Goal: Information Seeking & Learning: Learn about a topic

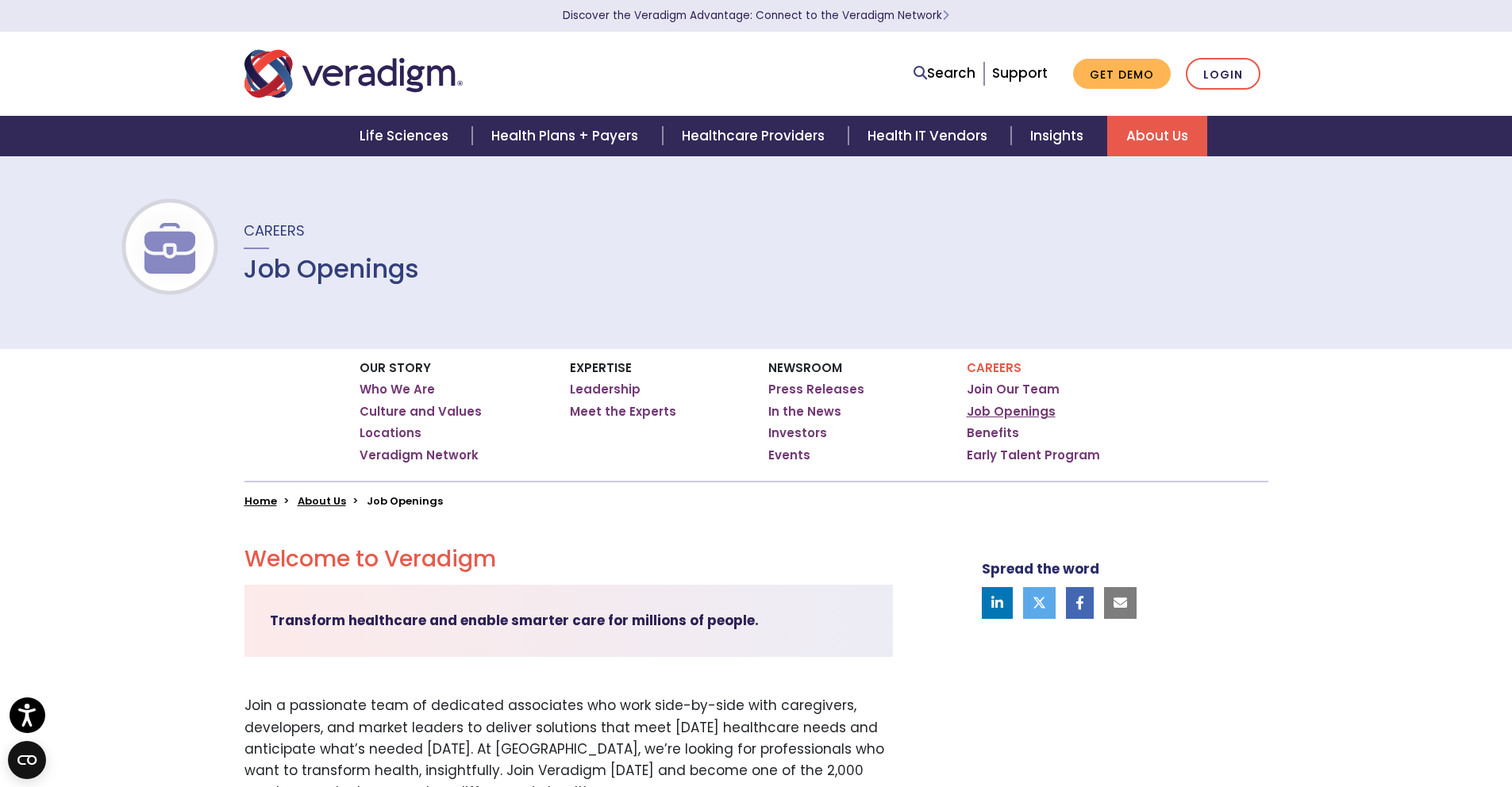
click at [990, 409] on link "Job Openings" at bounding box center [1010, 411] width 89 height 16
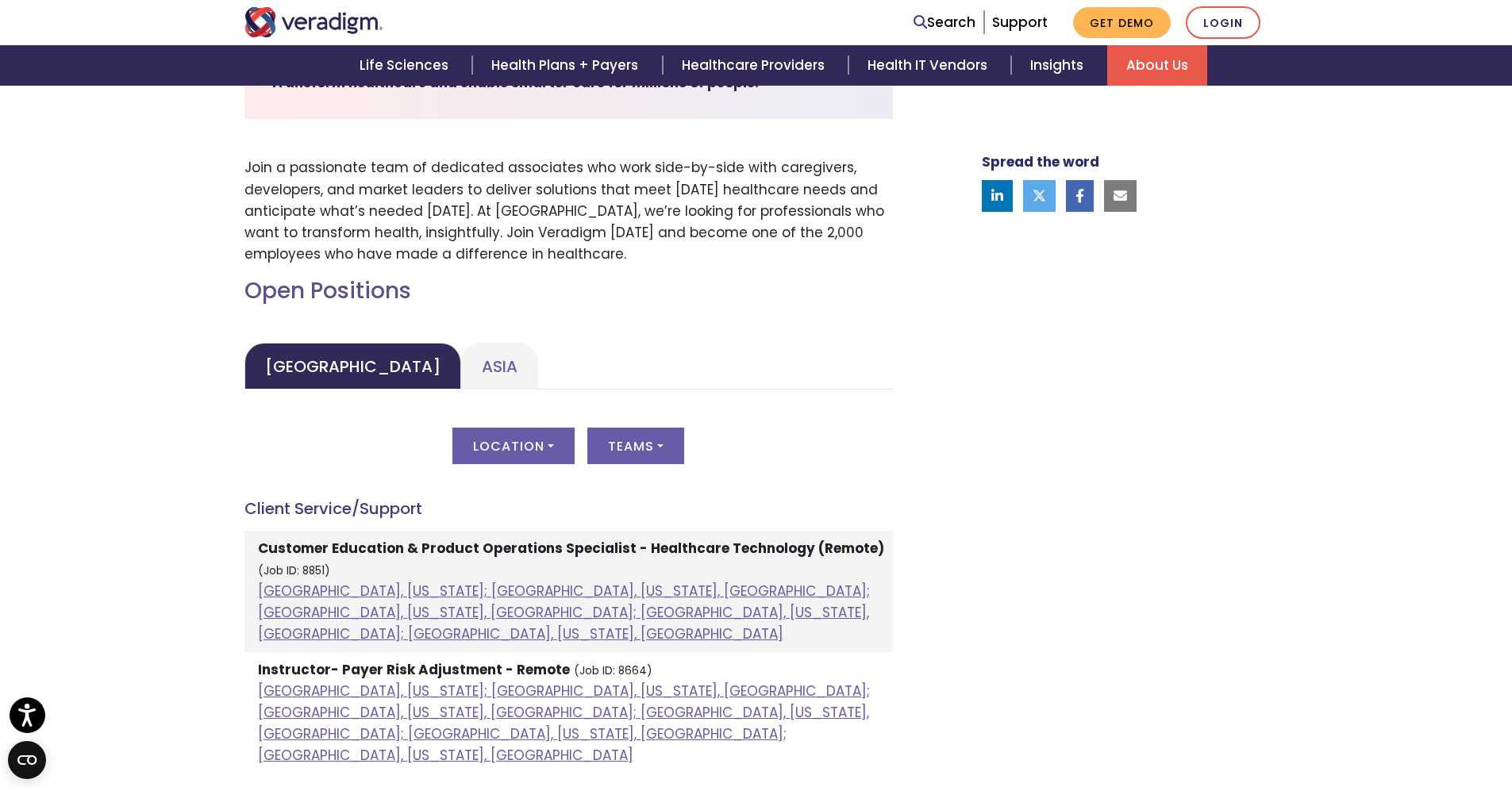
scroll to position [539, 0]
click at [502, 448] on button "Location" at bounding box center [513, 445] width 122 height 37
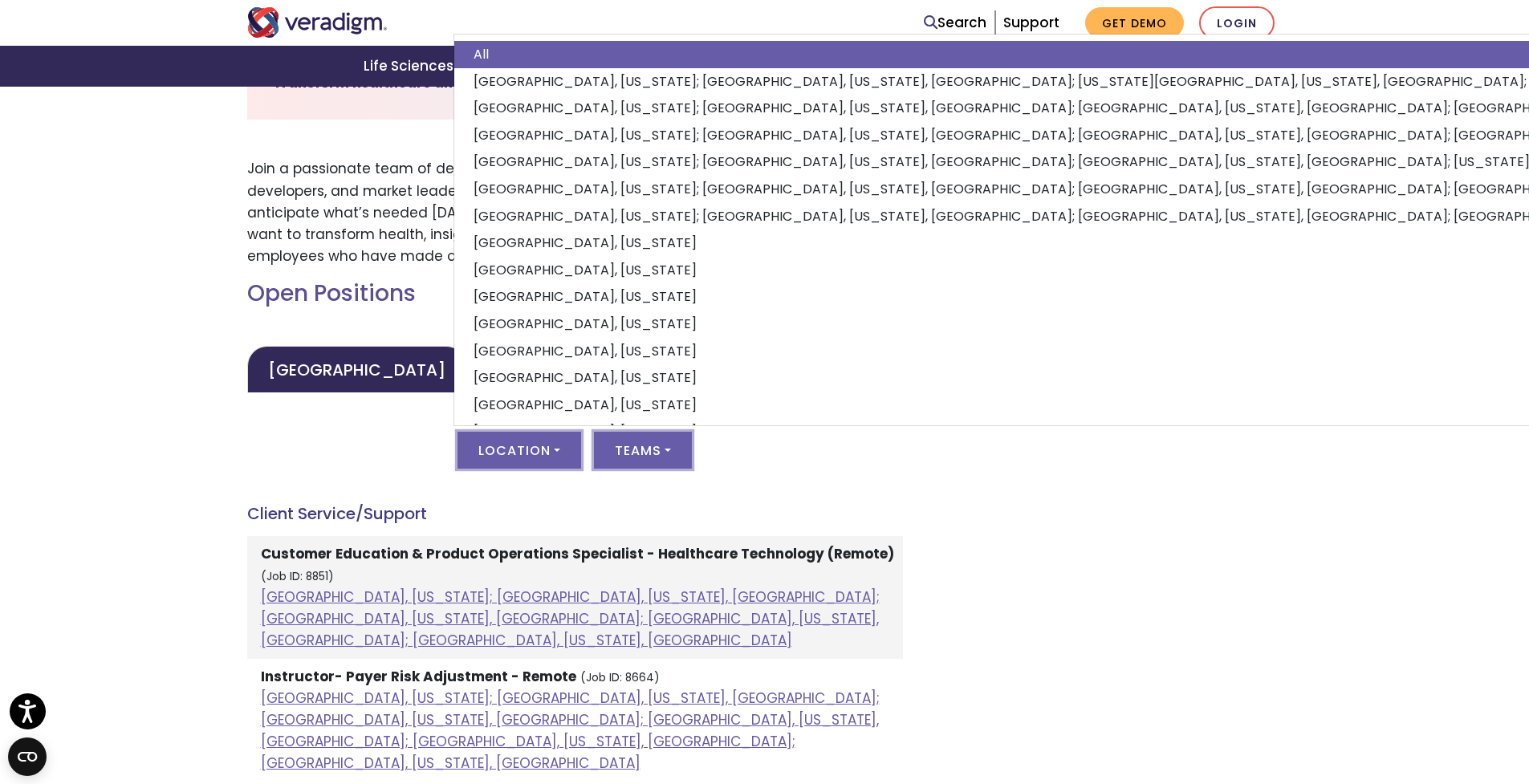
drag, startPoint x: 704, startPoint y: 453, endPoint x: 690, endPoint y: 452, distance: 14.0
click at [700, 452] on div "Location All [GEOGRAPHIC_DATA], [US_STATE]; [GEOGRAPHIC_DATA], [US_STATE], [GEO…" at bounding box center [574, 459] width 656 height 56
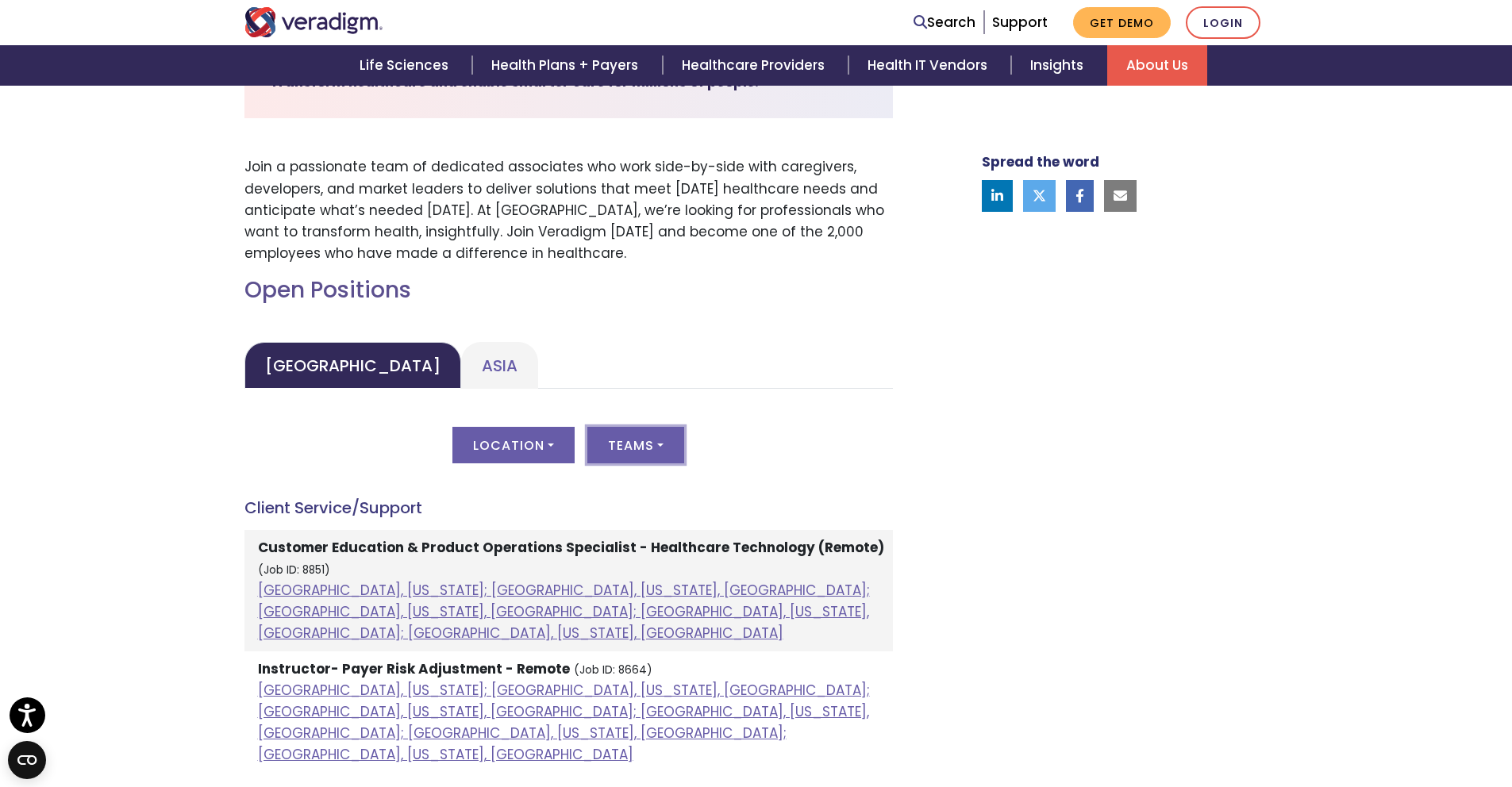
click at [653, 447] on button "Teams" at bounding box center [635, 445] width 97 height 37
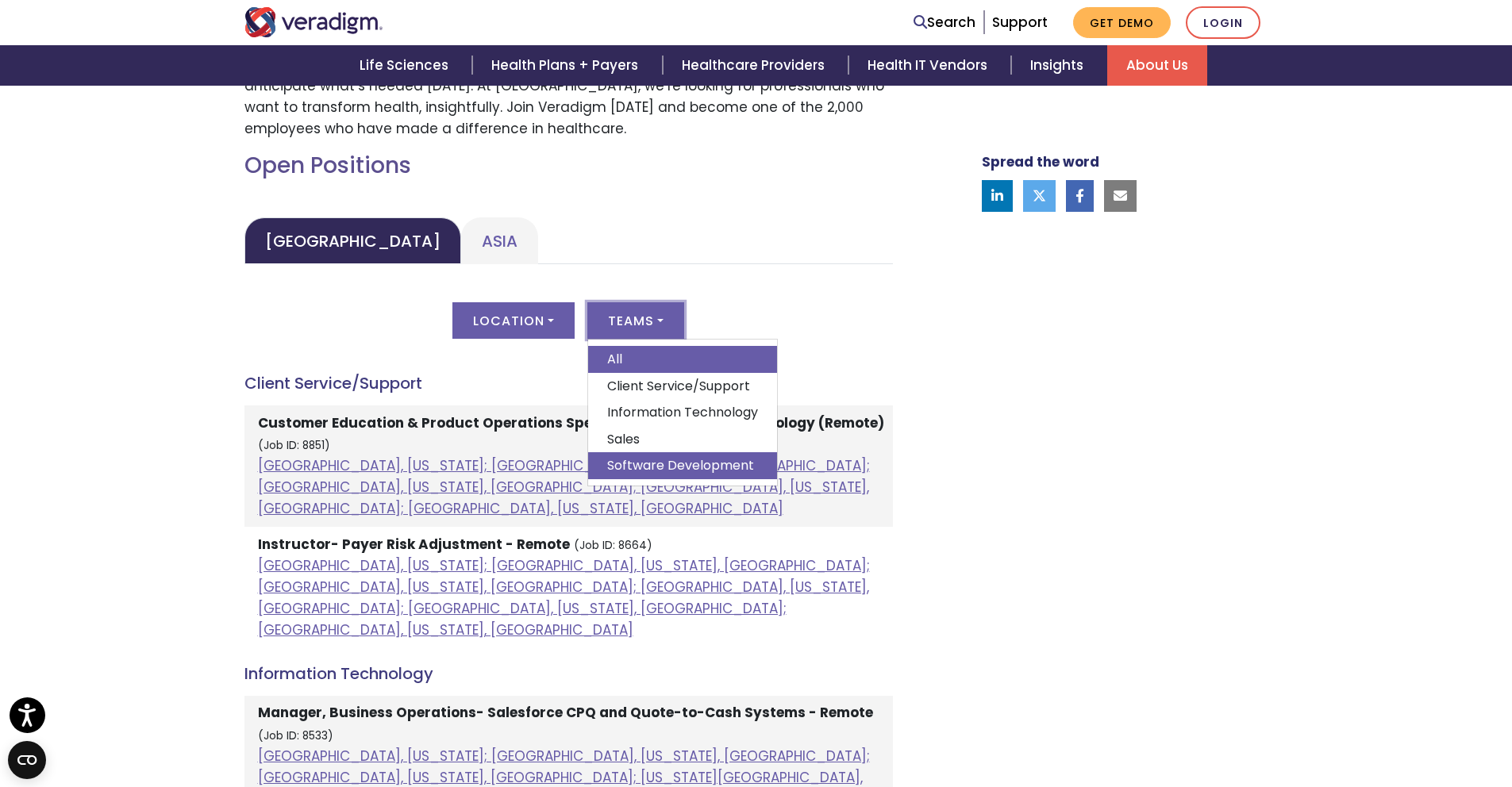
scroll to position [660, 0]
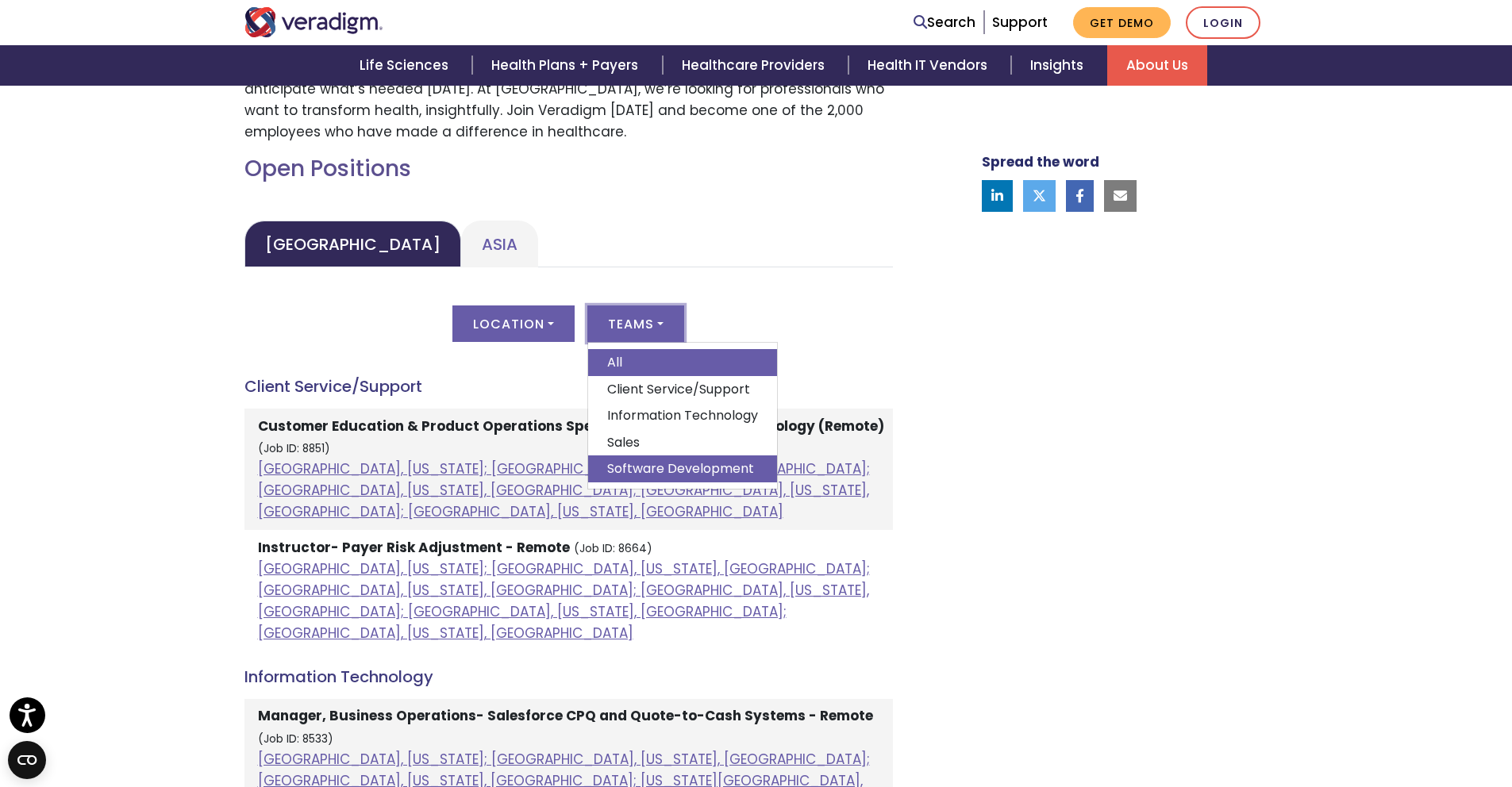
click at [675, 472] on link "Software Development" at bounding box center [682, 469] width 188 height 27
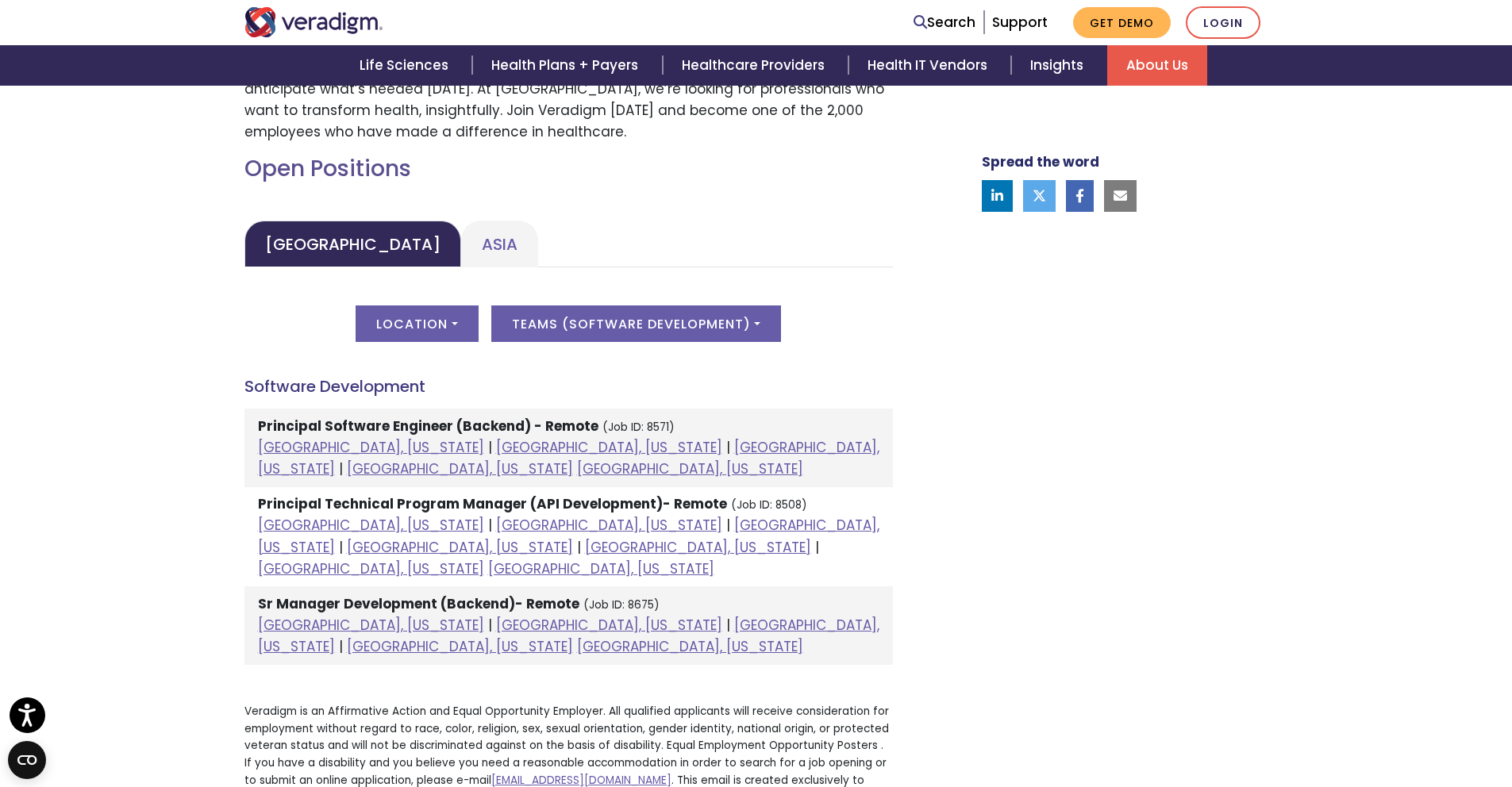
click at [120, 442] on div "Welcome to Veradigm Transform healthcare and enable smarter care for millions o…" at bounding box center [756, 382] width 1512 height 1069
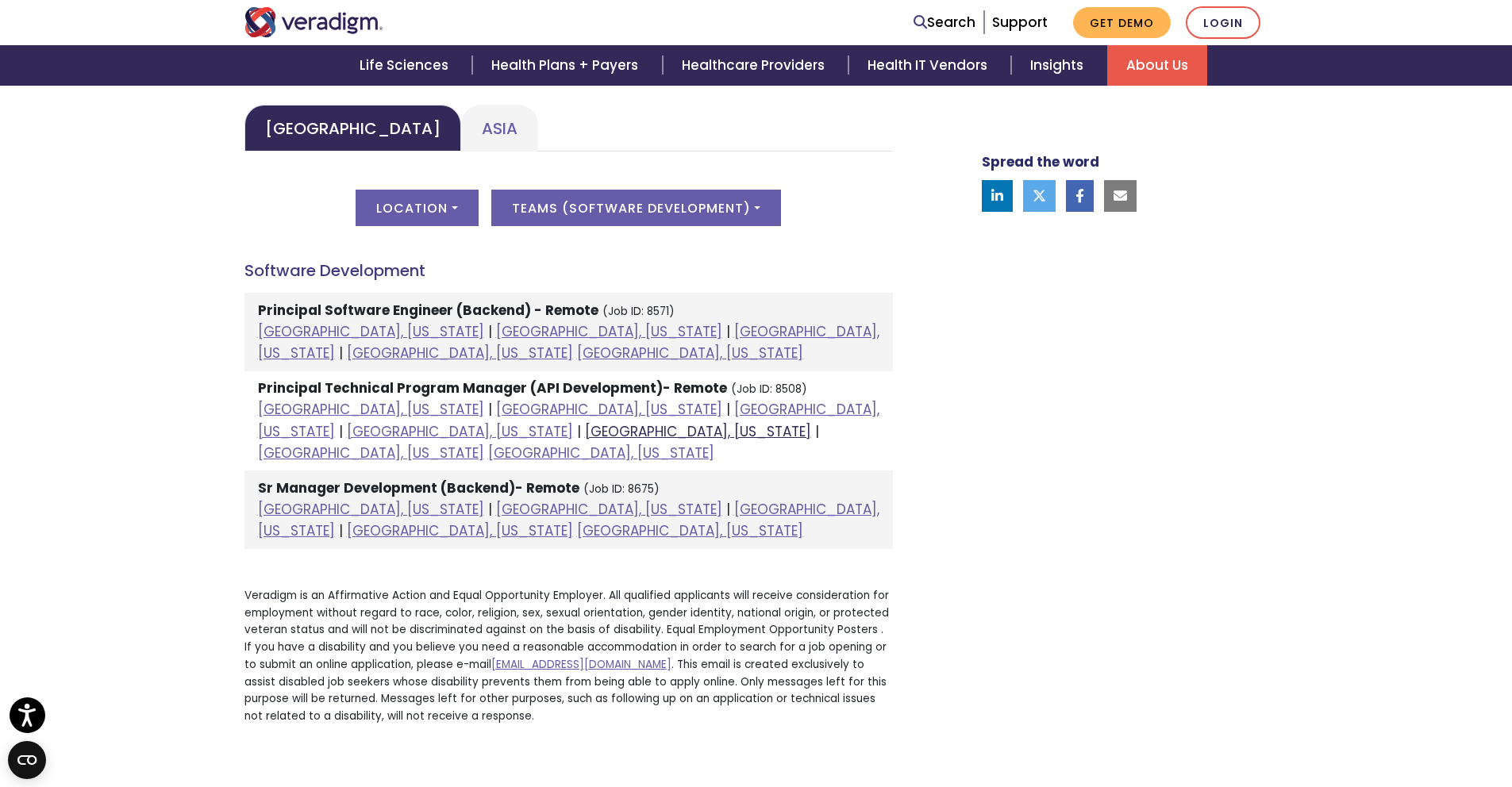
scroll to position [777, 0]
click at [1154, 457] on div "Spread the word" at bounding box center [1105, 253] width 350 height 968
click at [743, 262] on h4 "Software Development" at bounding box center [568, 269] width 648 height 19
